Goal: Task Accomplishment & Management: Use online tool/utility

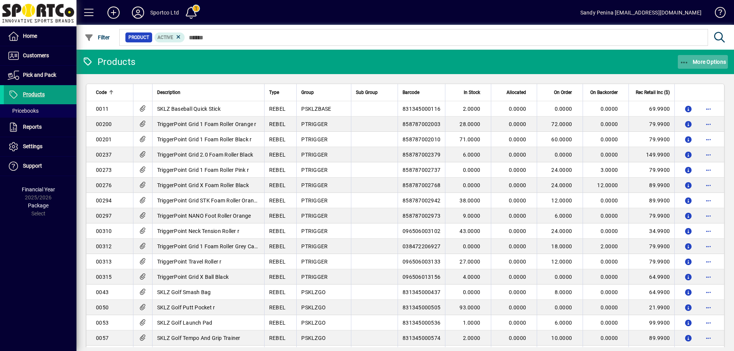
click at [725, 60] on span "More Options" at bounding box center [703, 62] width 47 height 6
click at [718, 82] on span "Product Status" at bounding box center [696, 78] width 64 height 9
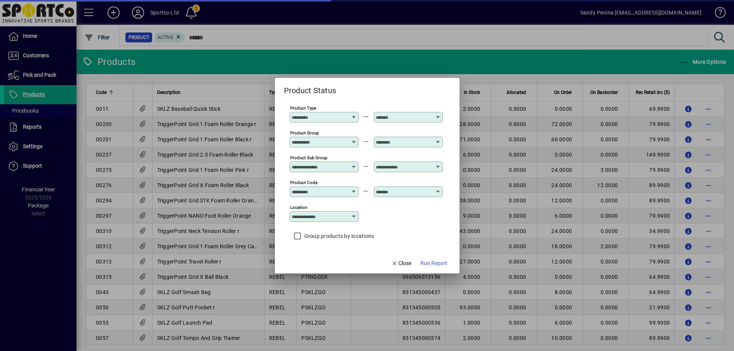
click at [322, 141] on input "Product Group" at bounding box center [320, 142] width 56 height 6
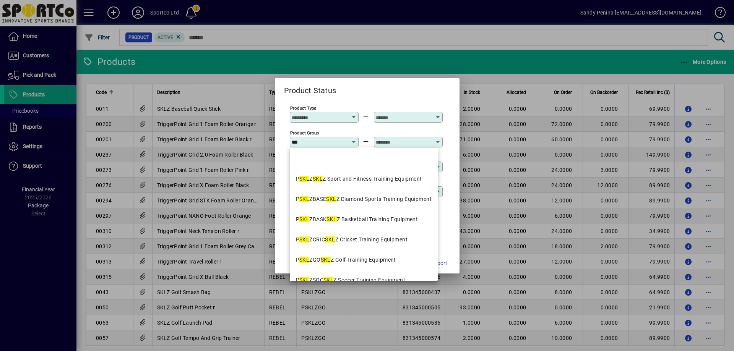
click at [360, 187] on mat-option "P SKL Z SKL Z Sport and Fitness Training Equipment" at bounding box center [364, 179] width 148 height 20
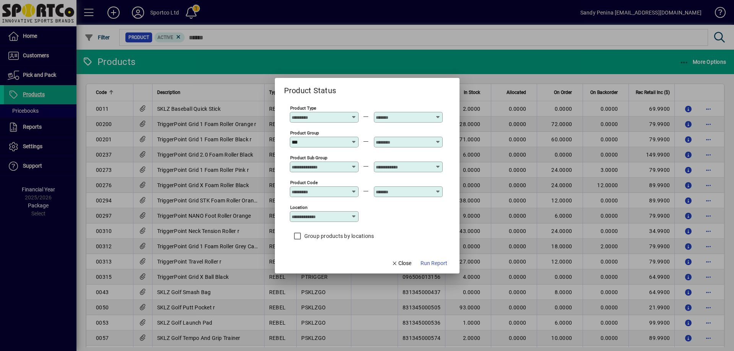
type input "**********"
click at [401, 148] on div at bounding box center [408, 152] width 69 height 8
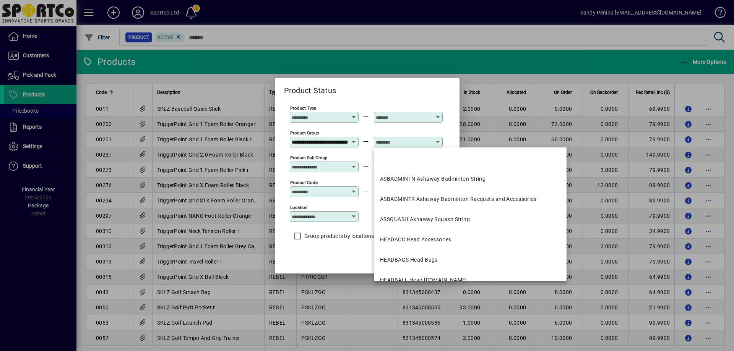
click at [406, 140] on input "text" at bounding box center [404, 142] width 56 height 6
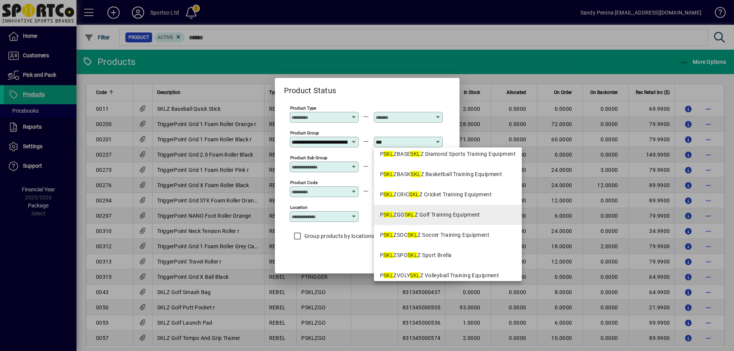
scroll to position [53, 0]
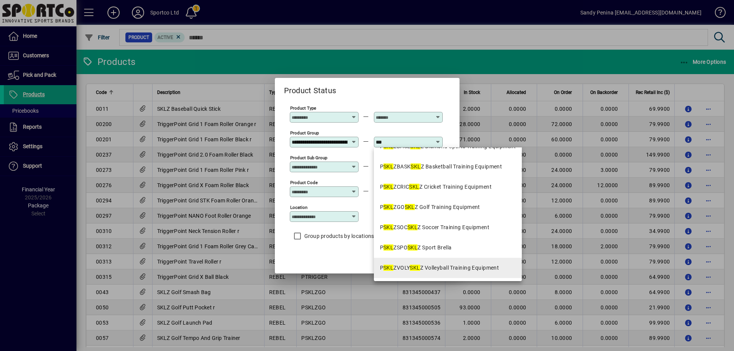
click at [431, 265] on div "P SKL ZVOLY SKL Z Volleyball Training Equipment" at bounding box center [439, 268] width 119 height 8
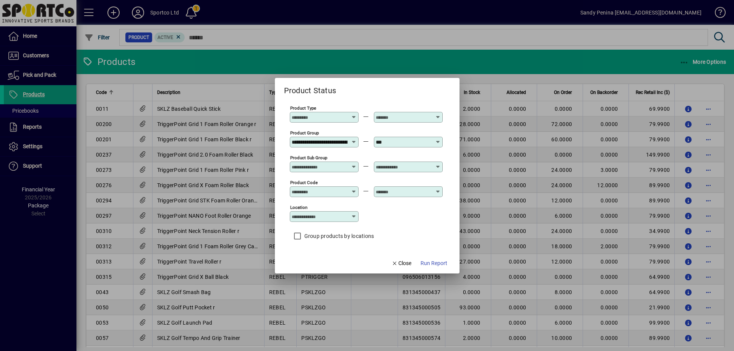
type input "**********"
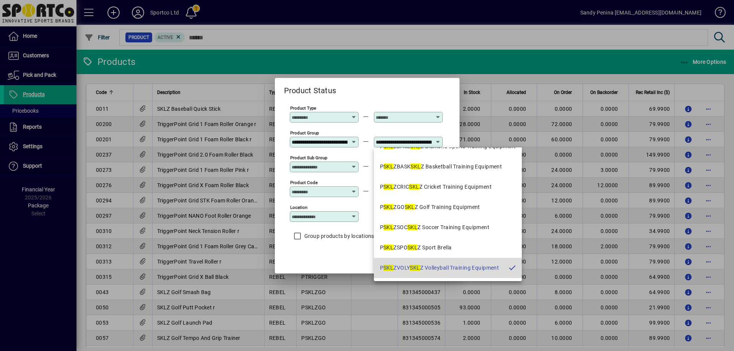
scroll to position [0, 63]
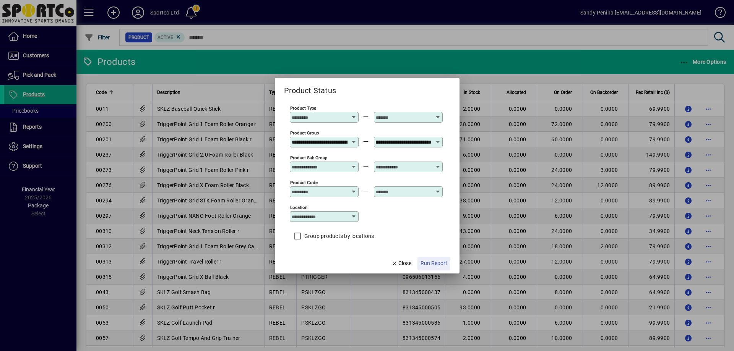
drag, startPoint x: 427, startPoint y: 258, endPoint x: 425, endPoint y: 264, distance: 6.7
click at [428, 259] on span "button" at bounding box center [434, 264] width 33 height 18
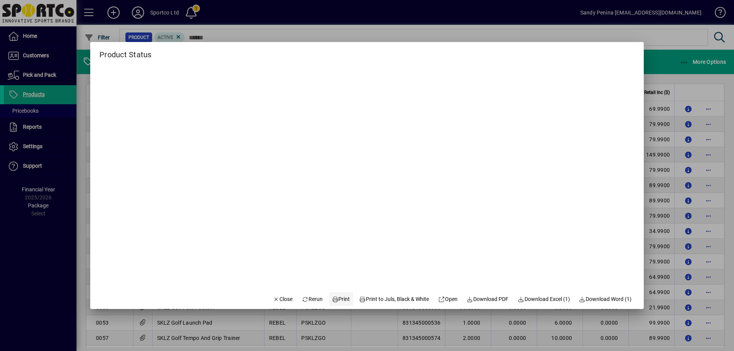
click at [332, 300] on span "Print" at bounding box center [341, 300] width 18 height 8
click at [277, 301] on span "Close" at bounding box center [283, 300] width 20 height 8
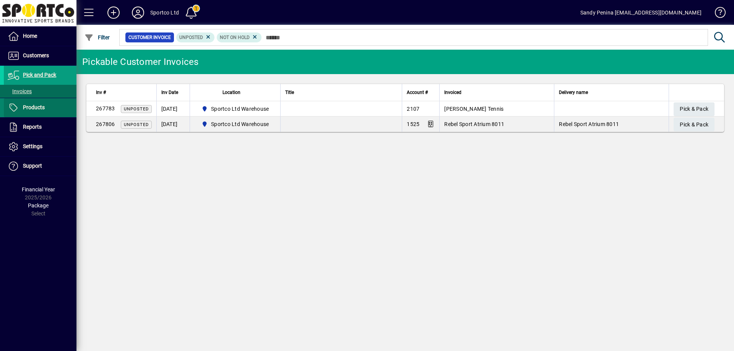
click at [47, 109] on span at bounding box center [40, 108] width 73 height 18
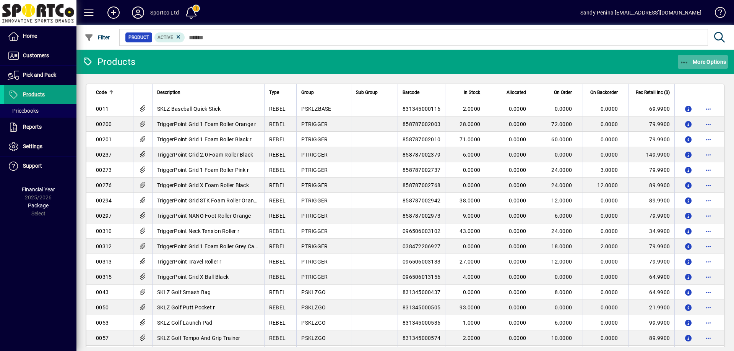
click at [718, 63] on span "More Options" at bounding box center [703, 62] width 47 height 6
click at [716, 75] on span "Product Status" at bounding box center [691, 78] width 55 height 7
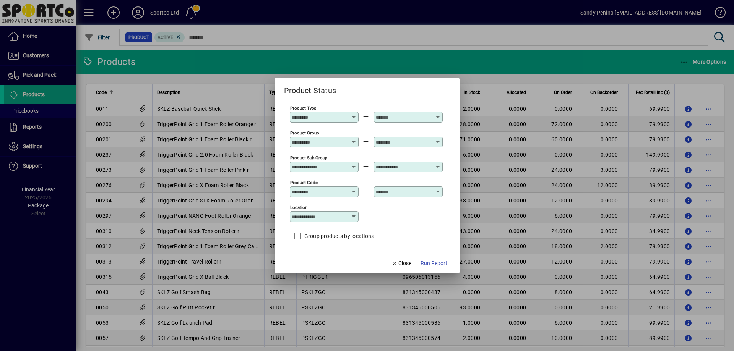
click at [329, 142] on input "Product Group" at bounding box center [320, 142] width 56 height 6
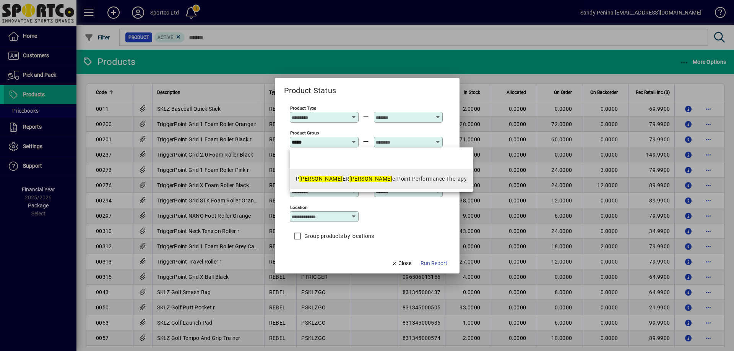
click at [354, 180] on div "P [PERSON_NAME] [PERSON_NAME] erPoint Performance Therapy" at bounding box center [381, 179] width 171 height 8
type input "**********"
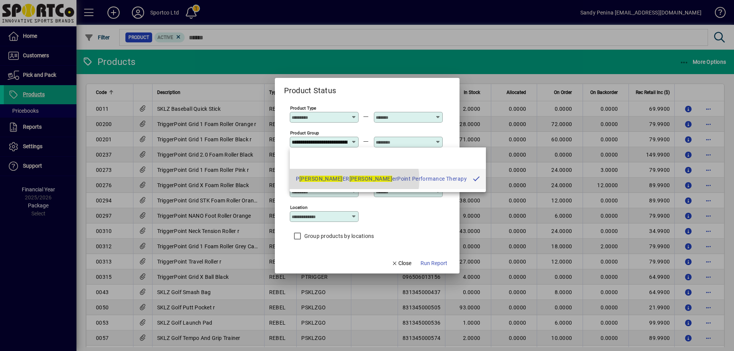
scroll to position [0, 57]
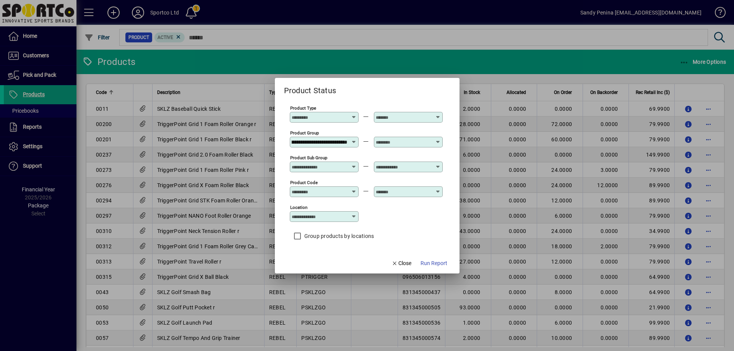
click at [412, 143] on input "text" at bounding box center [404, 142] width 56 height 6
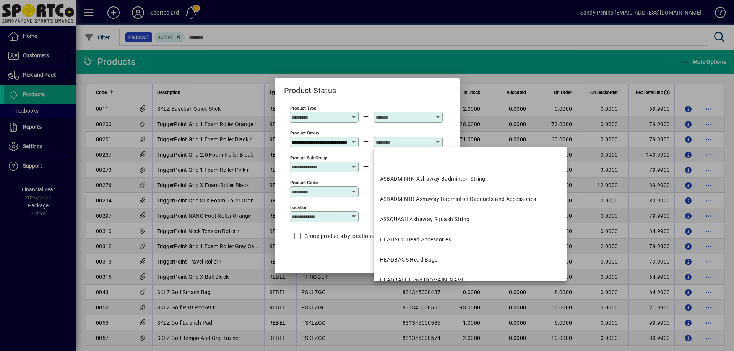
scroll to position [0, 0]
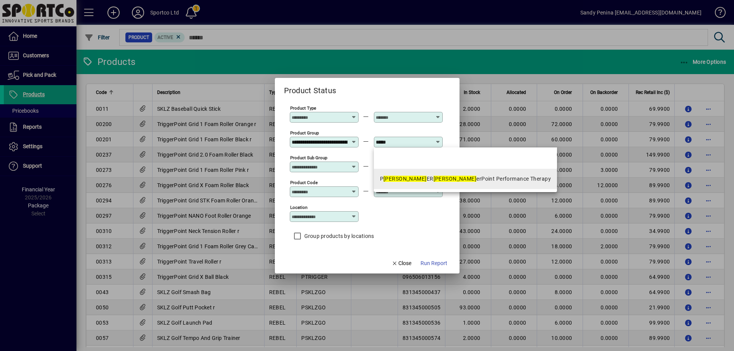
click at [437, 178] on div "P [PERSON_NAME] [PERSON_NAME] erPoint Performance Therapy" at bounding box center [465, 179] width 171 height 8
type input "**********"
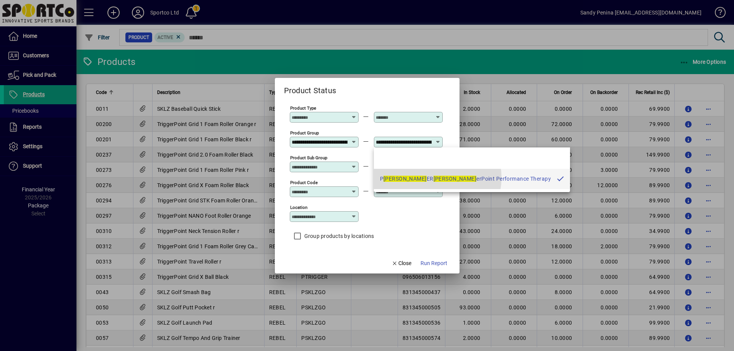
scroll to position [0, 57]
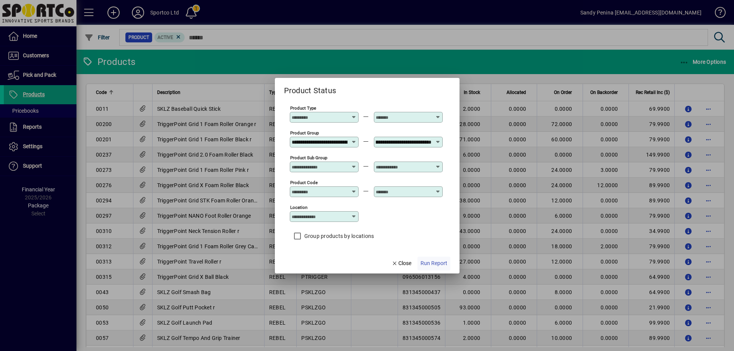
click at [435, 258] on span "button" at bounding box center [434, 264] width 33 height 18
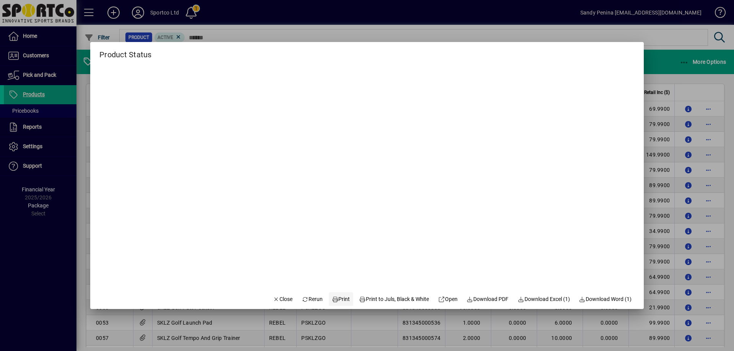
drag, startPoint x: 332, startPoint y: 301, endPoint x: 337, endPoint y: 298, distance: 5.3
click at [334, 301] on span "Print" at bounding box center [341, 300] width 18 height 8
click at [273, 299] on span "Close" at bounding box center [283, 300] width 20 height 8
